Goal: Information Seeking & Learning: Find specific fact

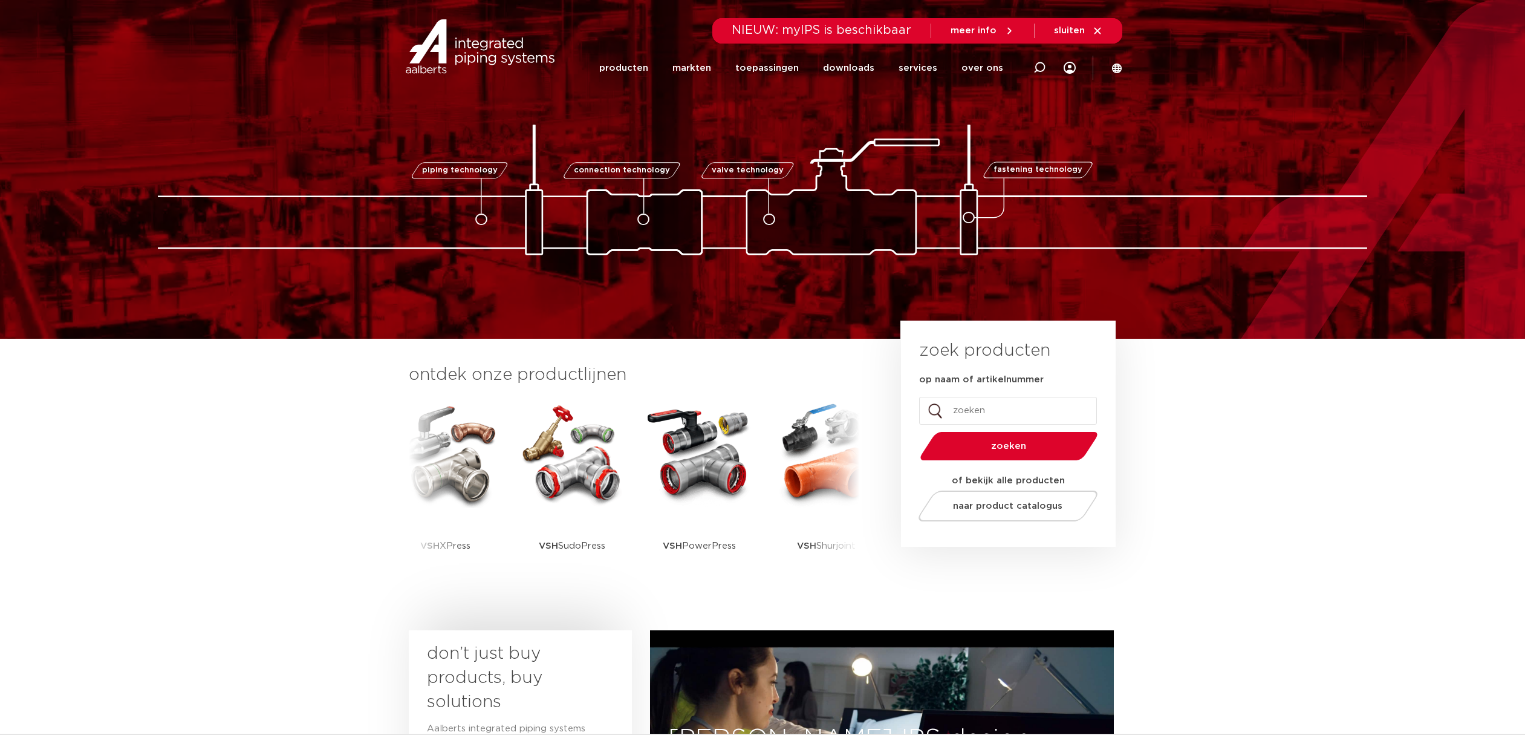
click at [809, 33] on span "NIEUW: myIPS is beschikbaar" at bounding box center [821, 30] width 180 height 12
click at [753, 33] on span "NIEUW: myIPS is beschikbaar" at bounding box center [821, 30] width 180 height 12
click at [1034, 68] on icon at bounding box center [1039, 68] width 12 height 12
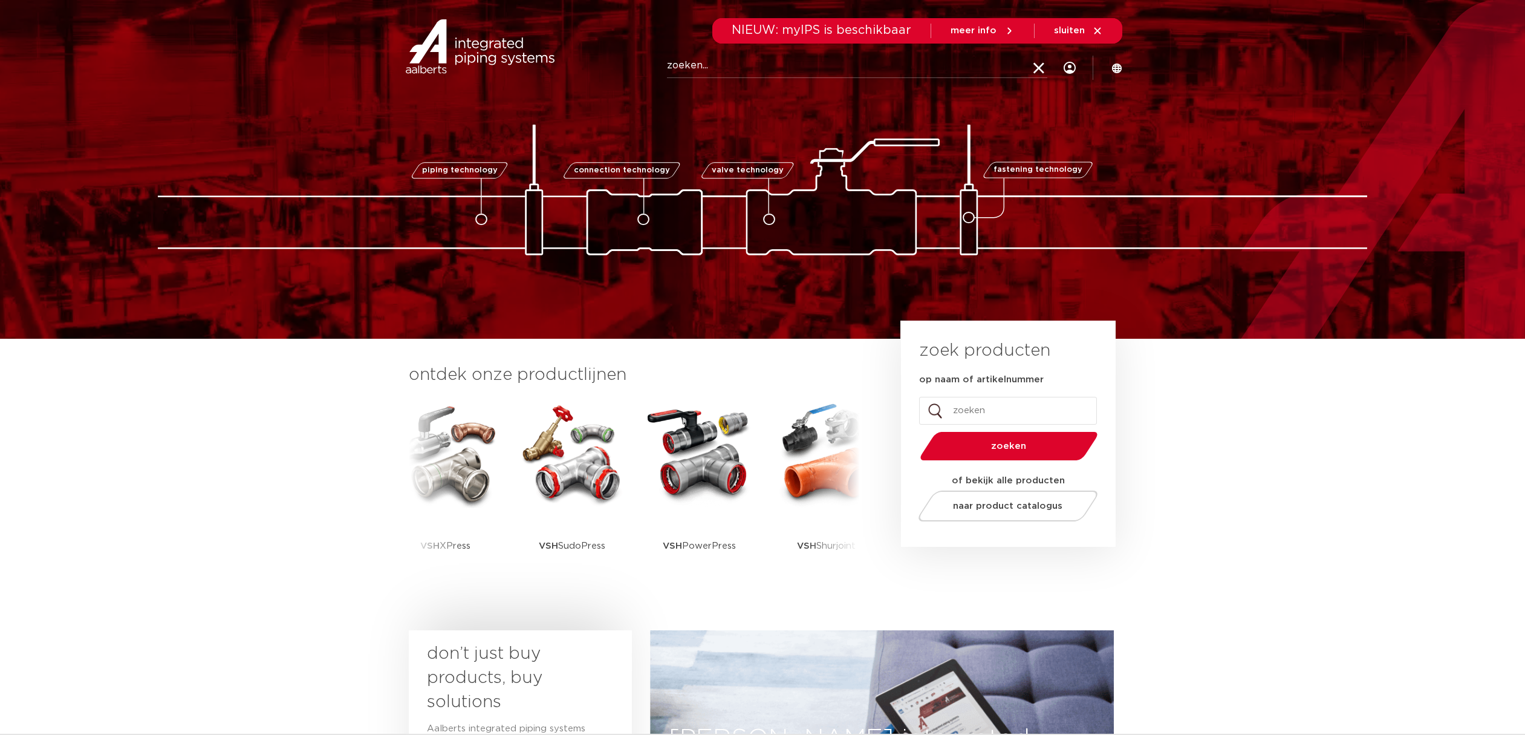
paste input "VSH Z0000 Tapkraan Geen kleur gevonden 3026375"
drag, startPoint x: 898, startPoint y: 70, endPoint x: 522, endPoint y: 108, distance: 377.3
type input "3026375"
click button "Zoeken" at bounding box center [0, 0] width 0 height 0
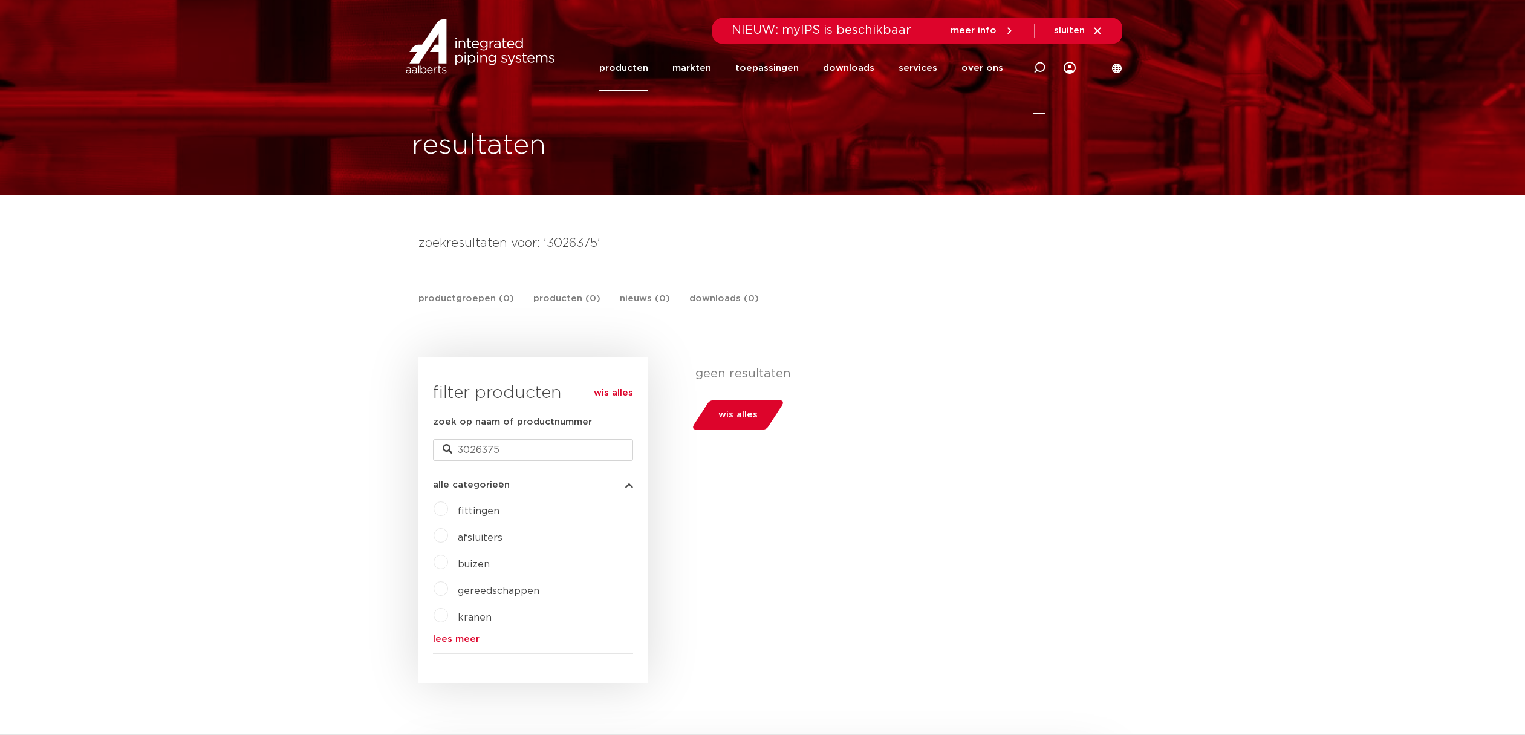
click at [1043, 64] on icon at bounding box center [1038, 67] width 15 height 15
drag, startPoint x: 719, startPoint y: 68, endPoint x: 689, endPoint y: 68, distance: 30.8
click at [689, 68] on input "Zoeken" at bounding box center [857, 66] width 380 height 24
type input "Z0000"
click button "Zoeken" at bounding box center [0, 0] width 0 height 0
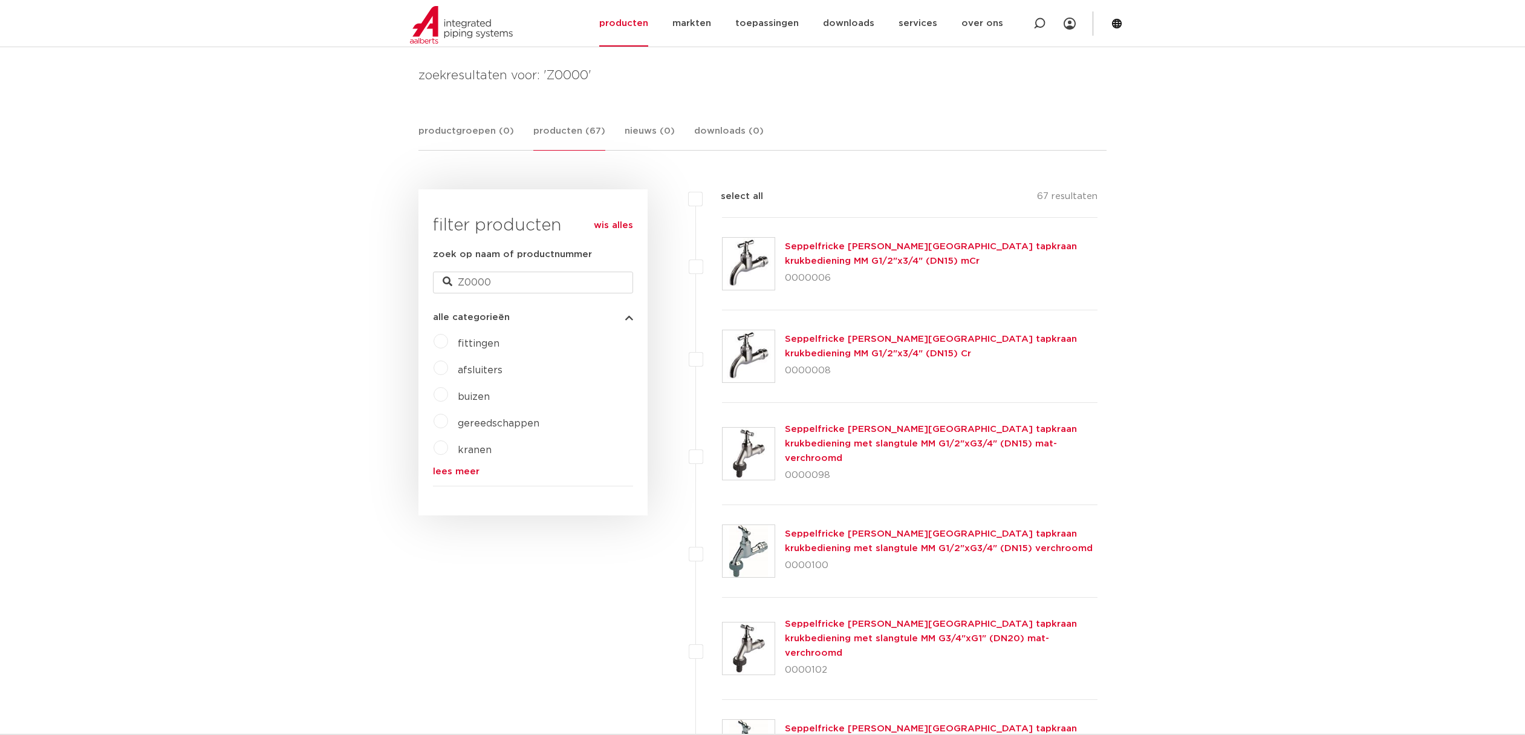
scroll to position [60, 0]
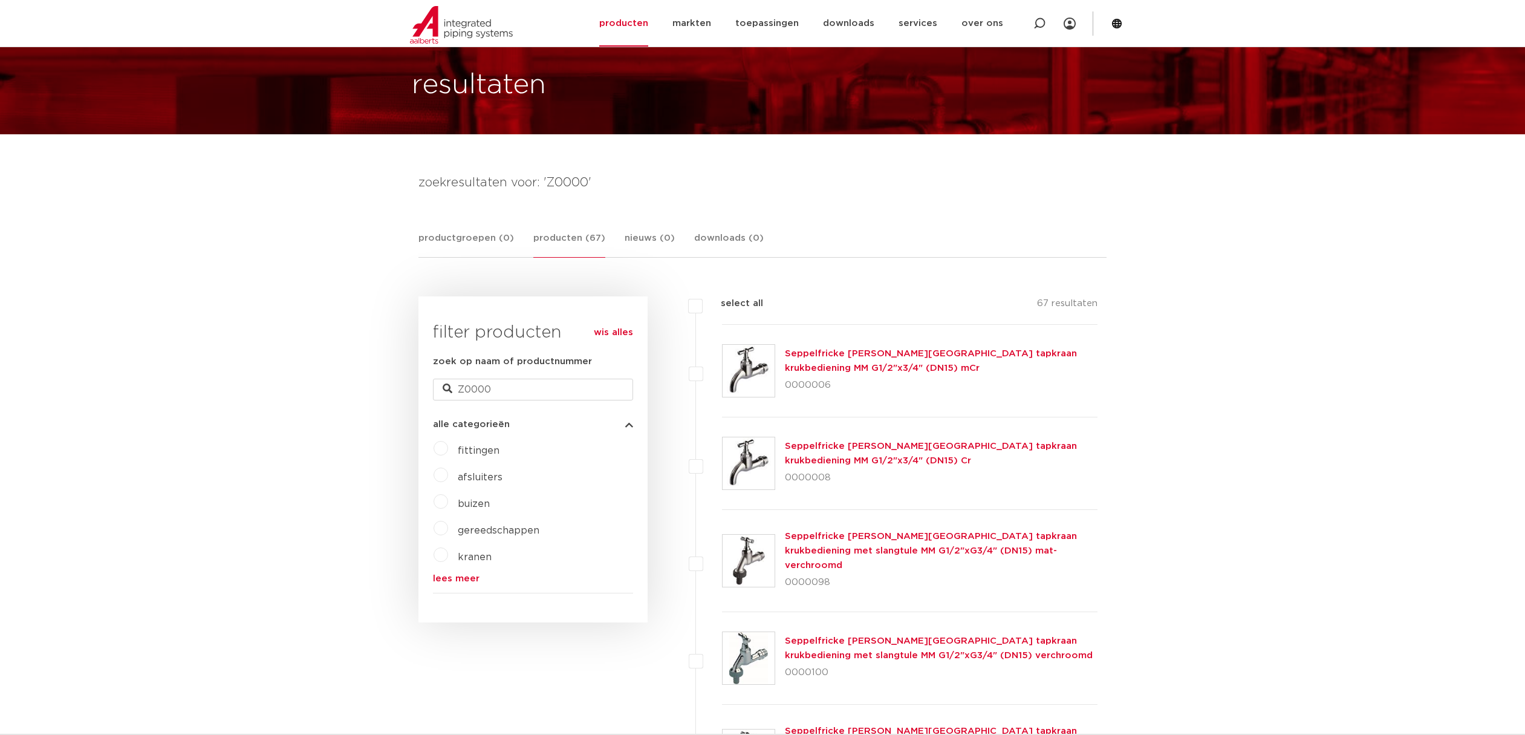
click at [448, 557] on label "kranen" at bounding box center [470, 554] width 44 height 19
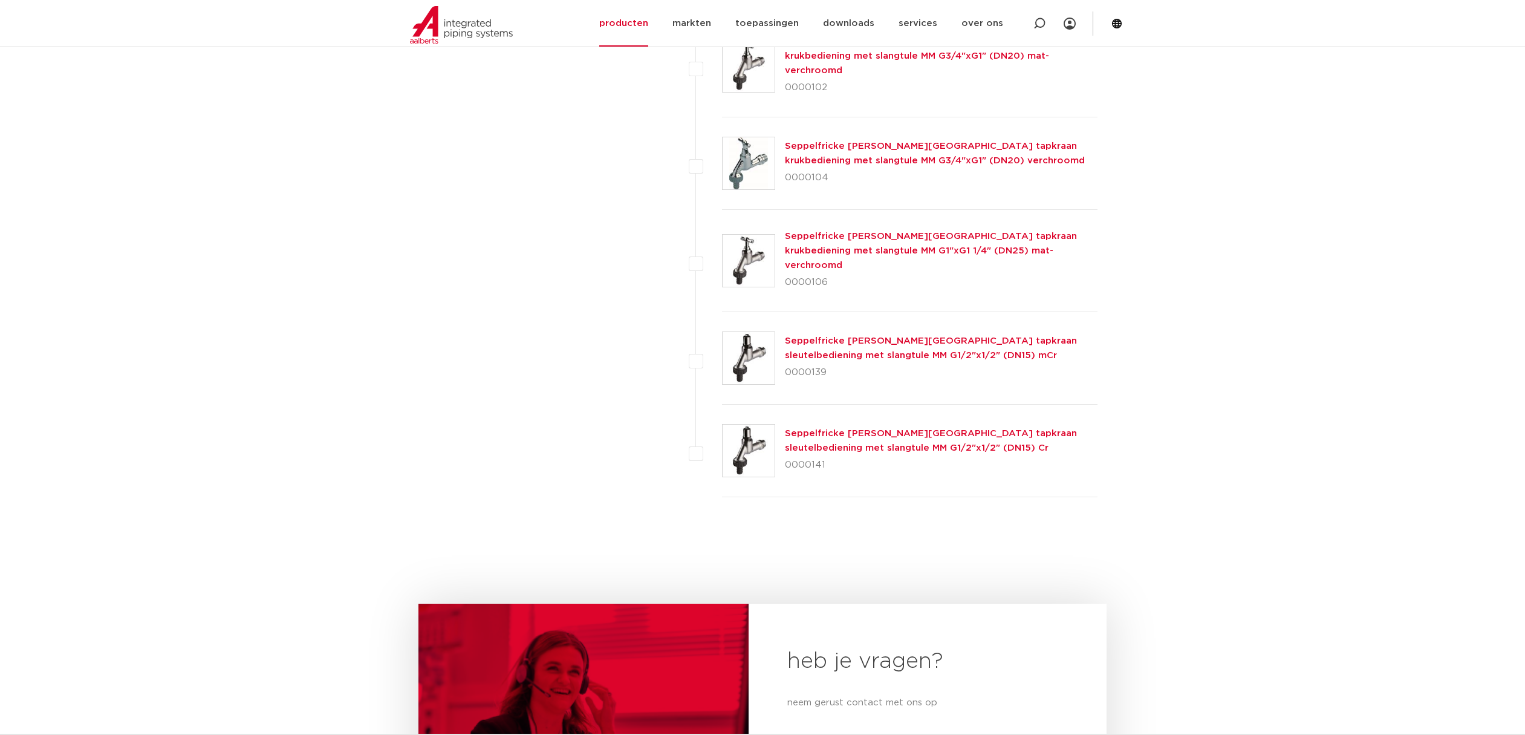
scroll to position [665, 0]
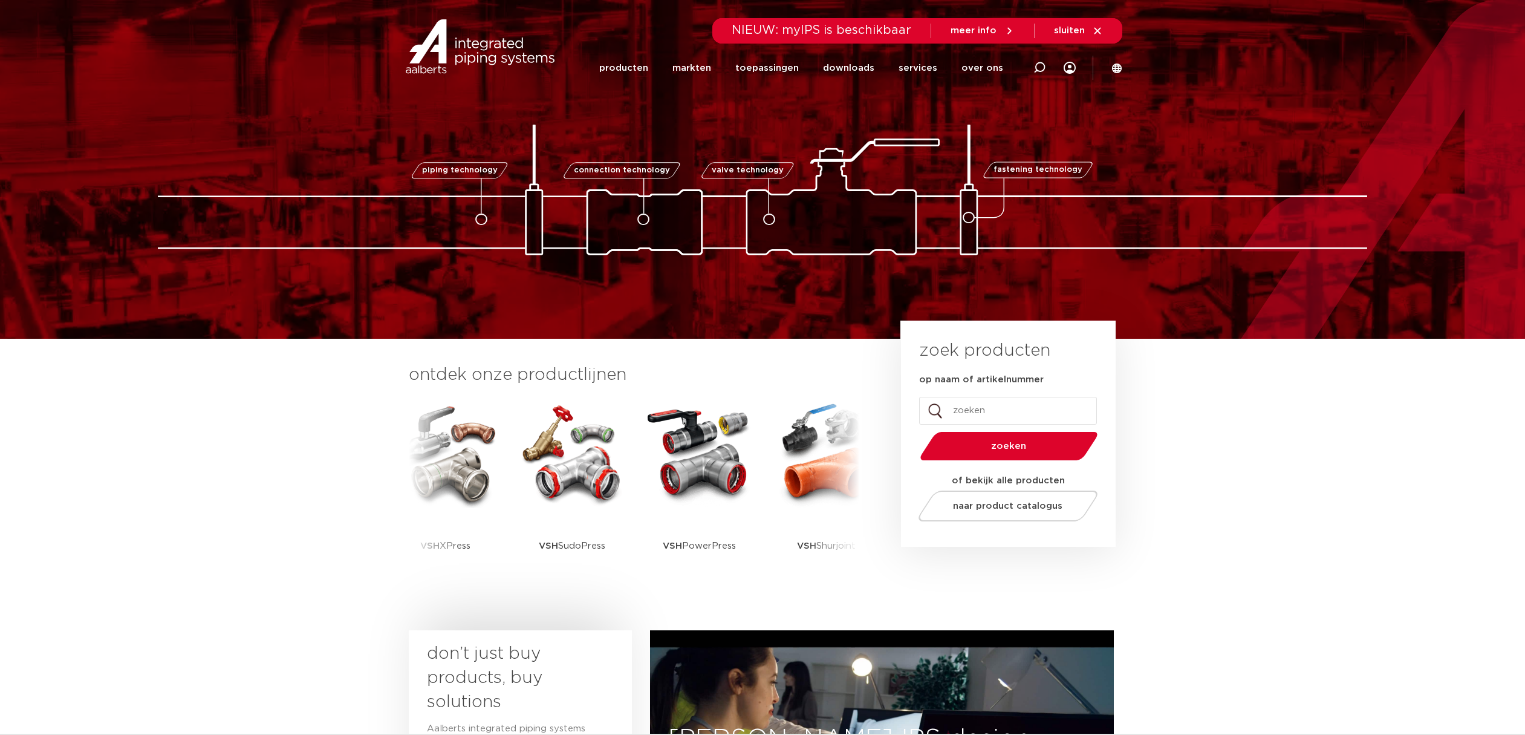
click at [1039, 63] on icon at bounding box center [1039, 68] width 12 height 12
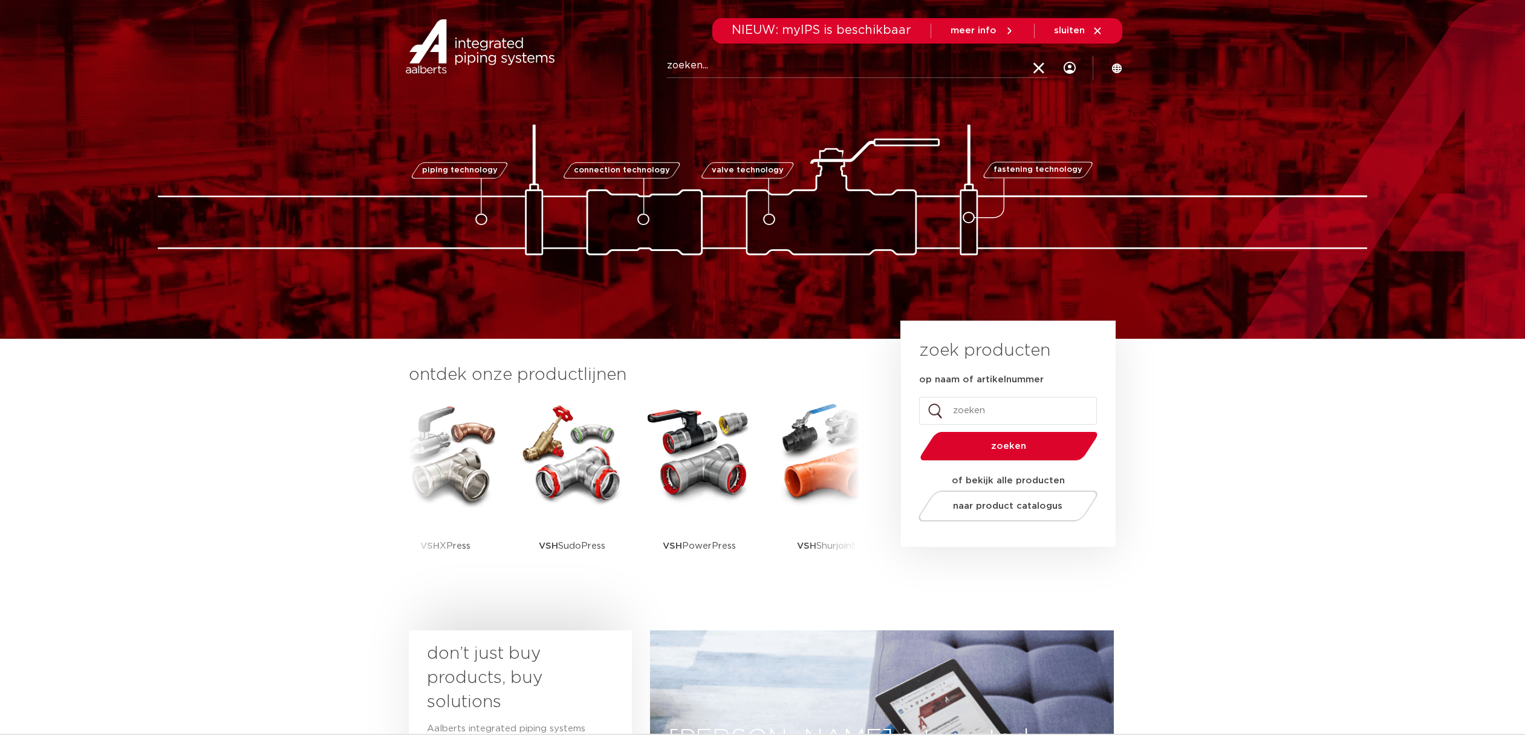
click at [875, 71] on input "Zoeken" at bounding box center [857, 66] width 380 height 24
paste input "Tapkraan"
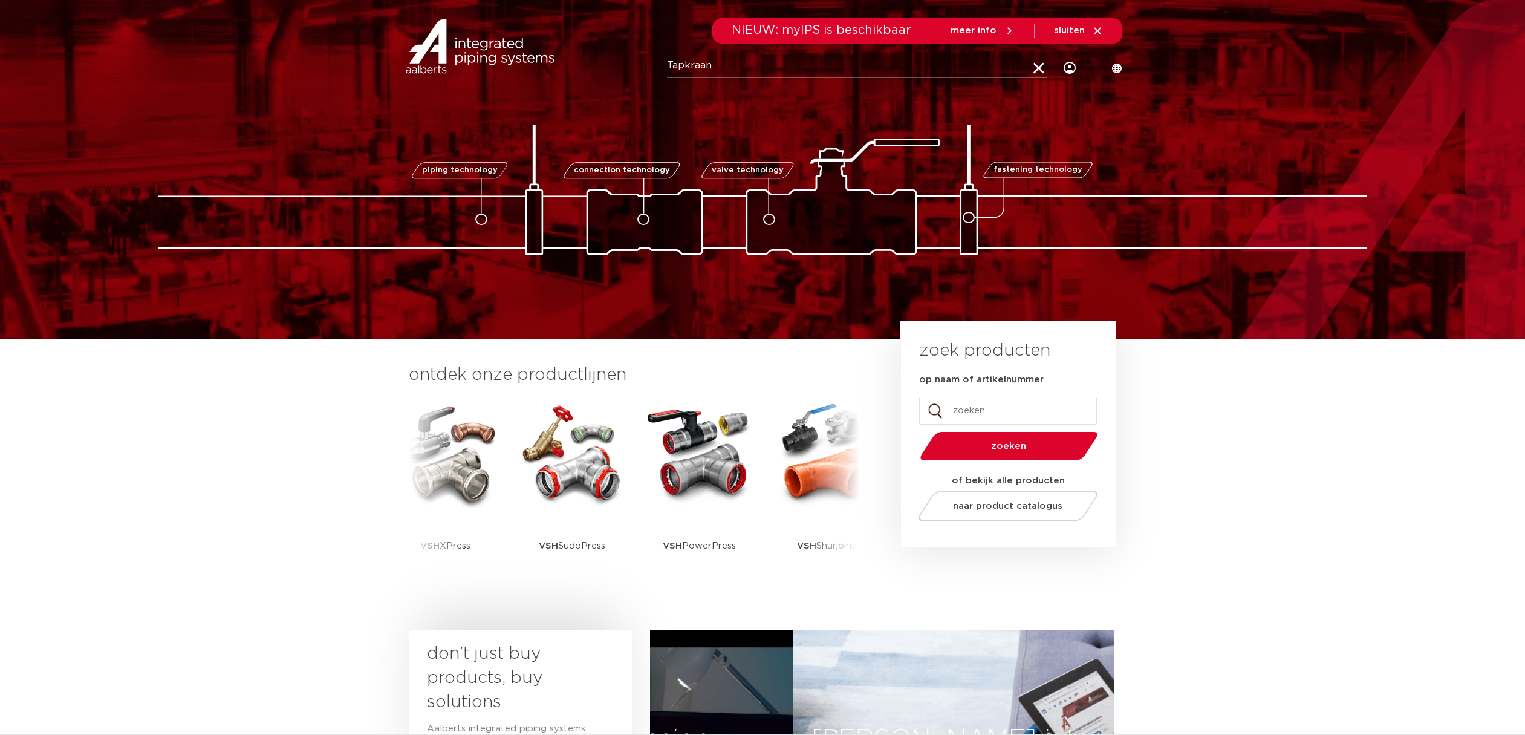
type input "Tapkraan"
click button "Zoeken" at bounding box center [0, 0] width 0 height 0
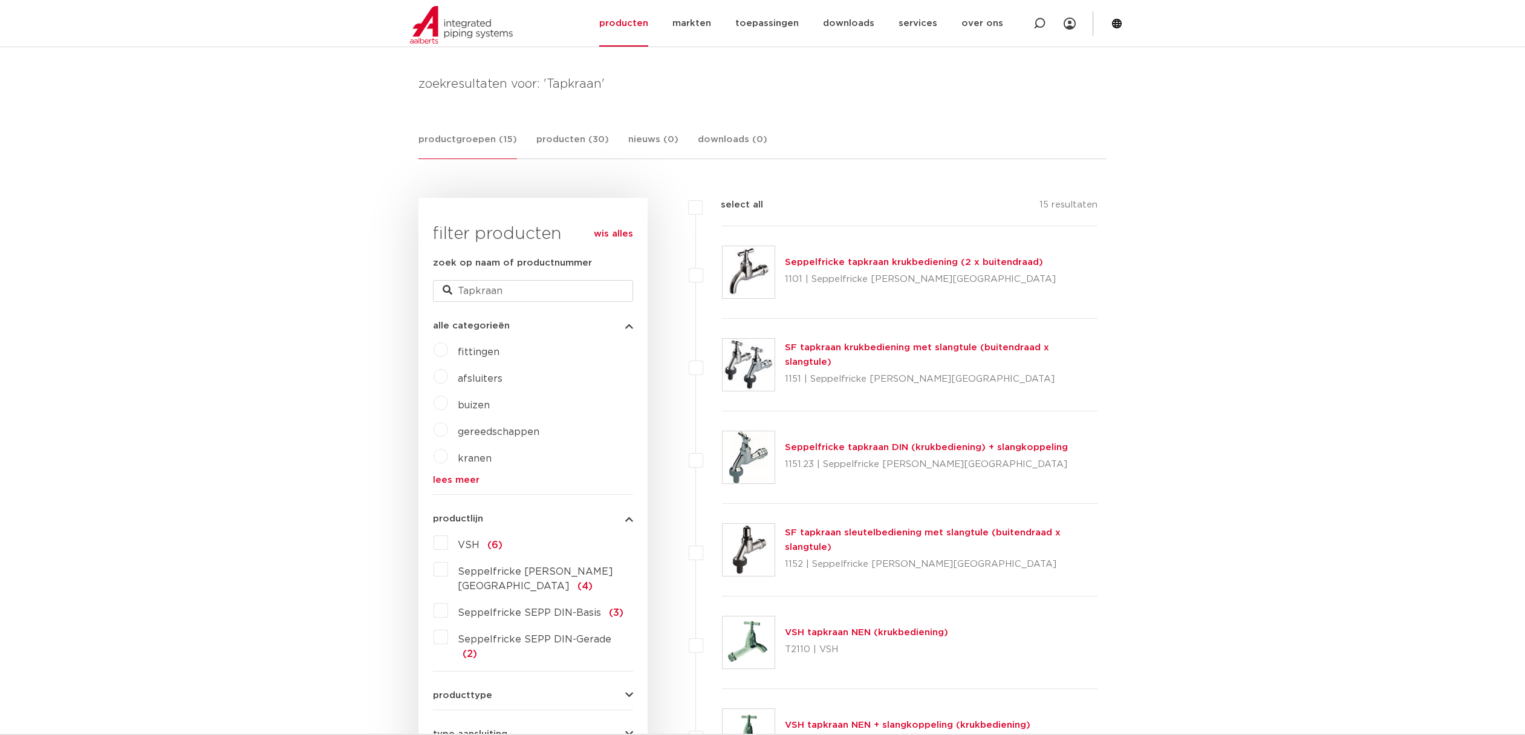
scroll to position [121, 0]
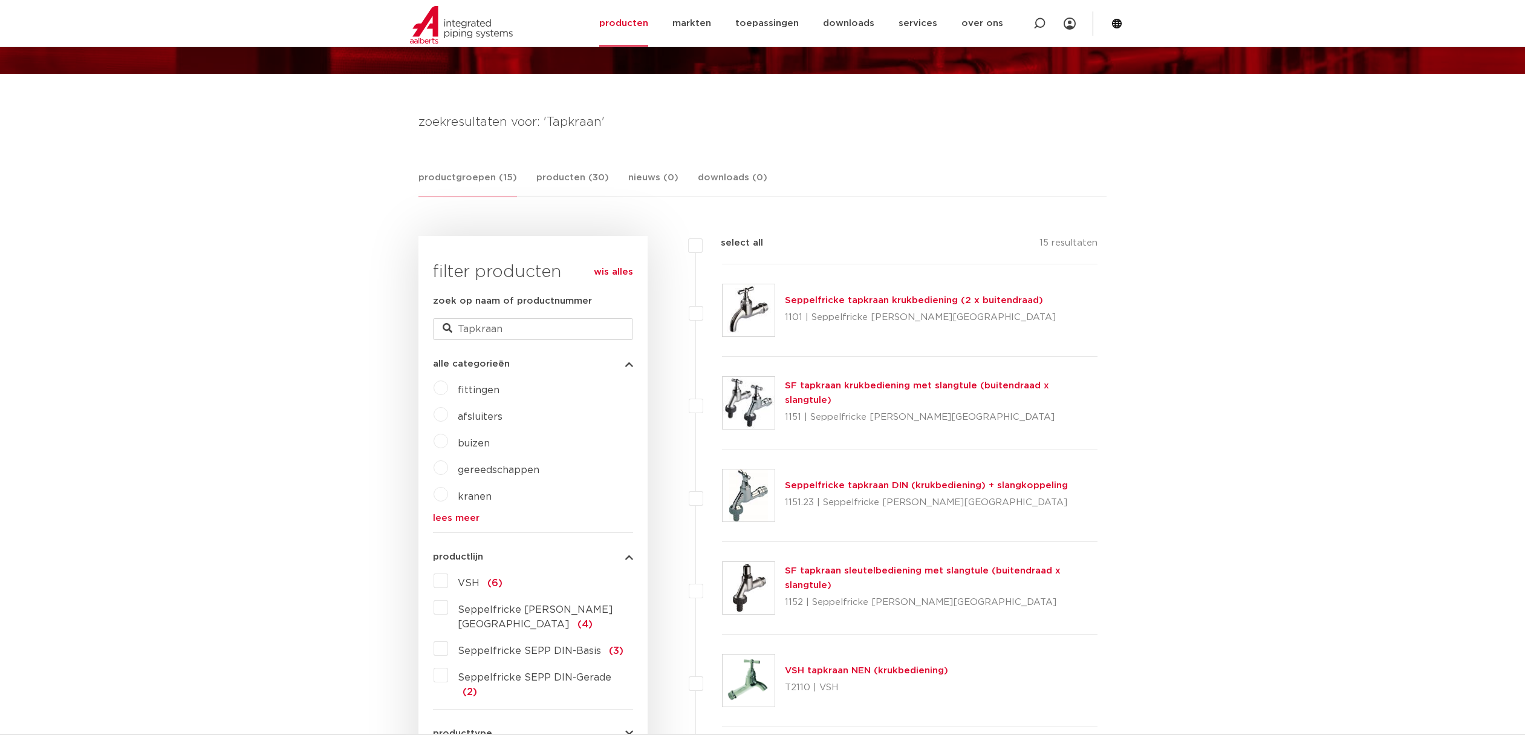
click at [448, 577] on label "VSH (6)" at bounding box center [475, 580] width 54 height 19
click at [0, 0] on input "VSH (6)" at bounding box center [0, 0] width 0 height 0
